Goal: Check status: Check status

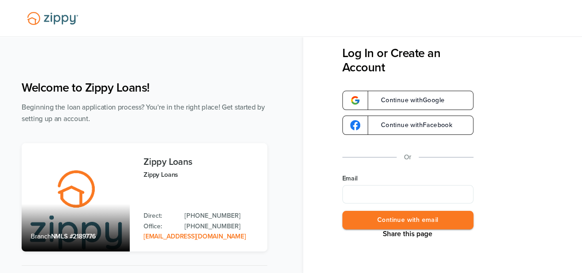
type input "**********"
click at [421, 228] on button "Continue with email" at bounding box center [407, 220] width 131 height 19
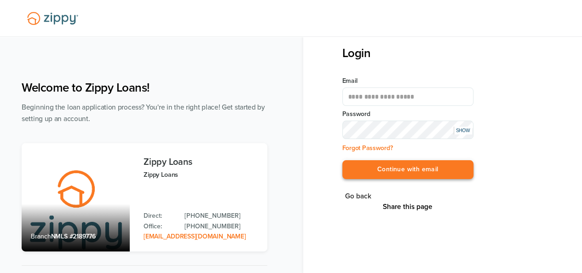
click at [388, 163] on button "Continue with email" at bounding box center [407, 169] width 131 height 19
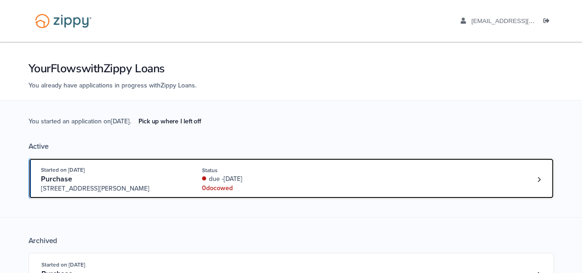
click at [507, 181] on div "Started on [DATE] Purchase [STREET_ADDRESS][PERSON_NAME] Status due -[DATE] 0 d…" at bounding box center [286, 179] width 491 height 28
